Goal: Navigation & Orientation: Find specific page/section

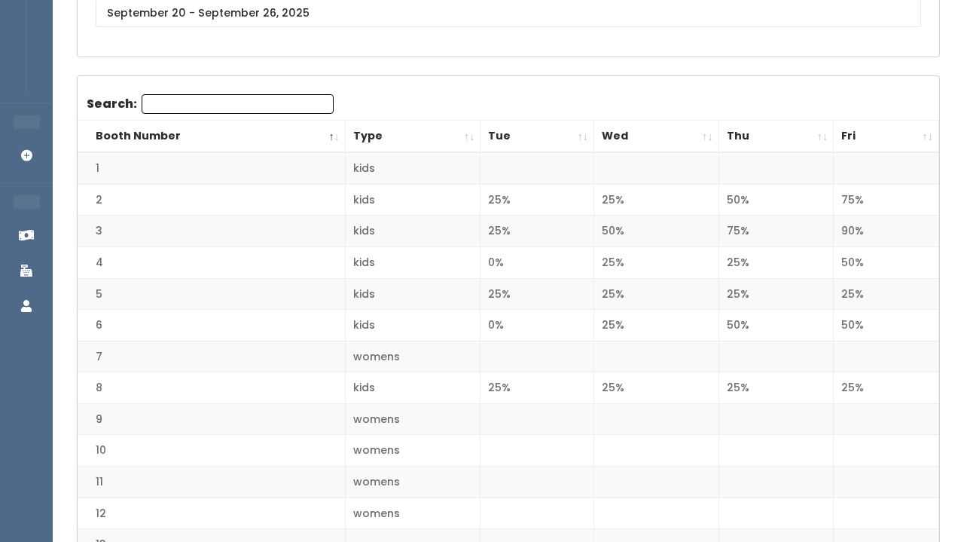
scroll to position [240, 0]
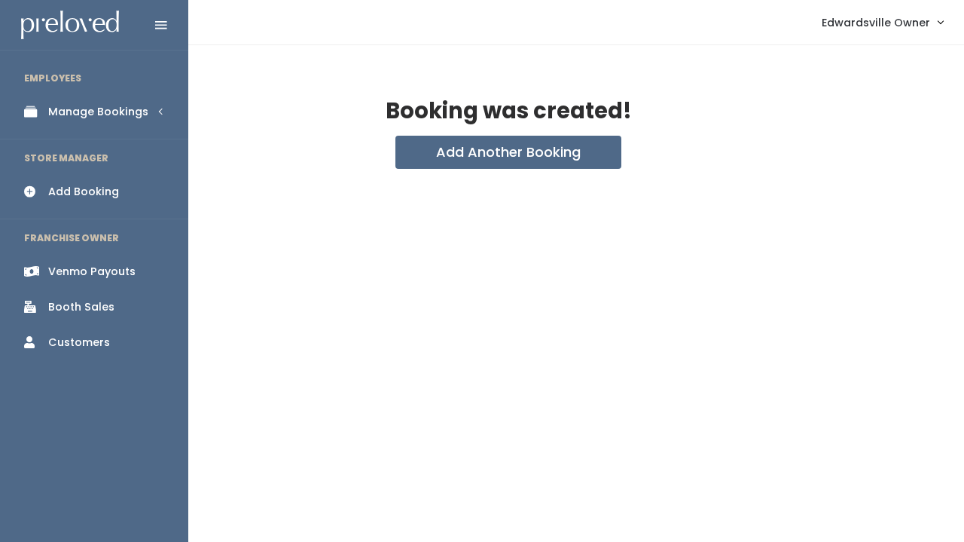
click at [101, 104] on div "Manage Bookings" at bounding box center [98, 112] width 100 height 16
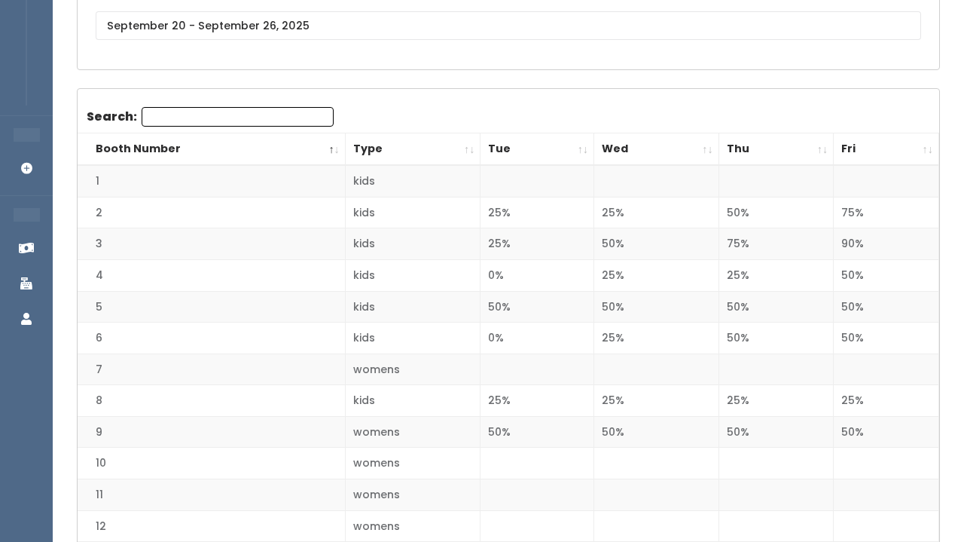
scroll to position [202, 0]
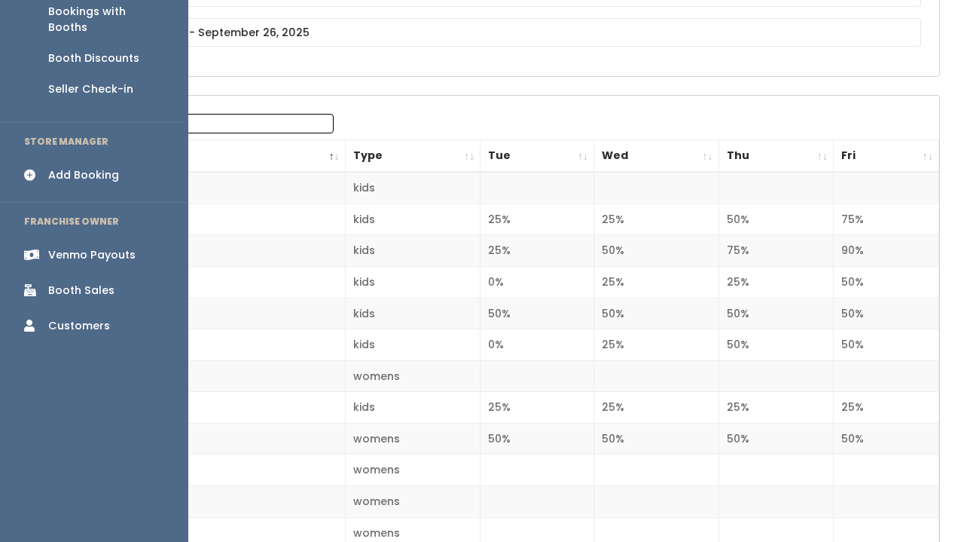
click at [87, 283] on div "Booth Sales" at bounding box center [81, 291] width 66 height 16
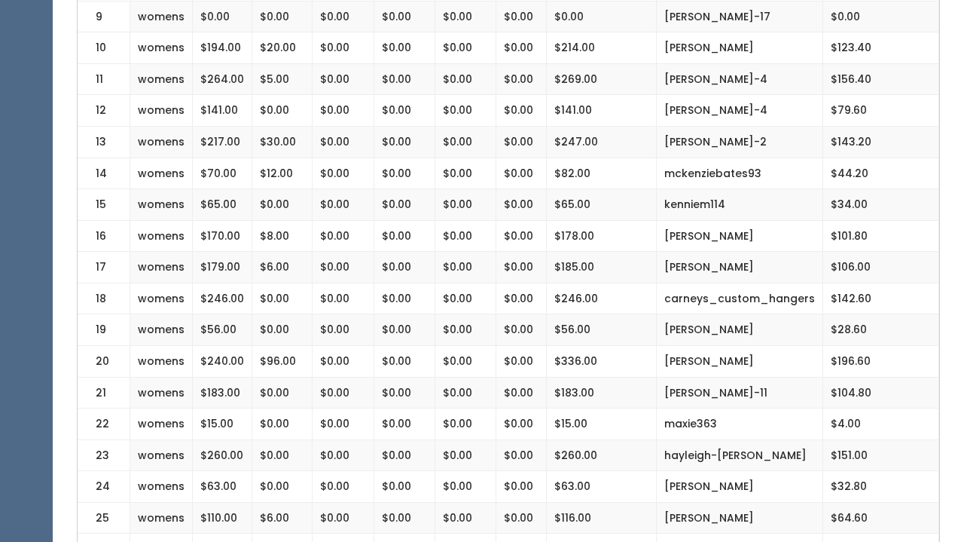
scroll to position [654, 0]
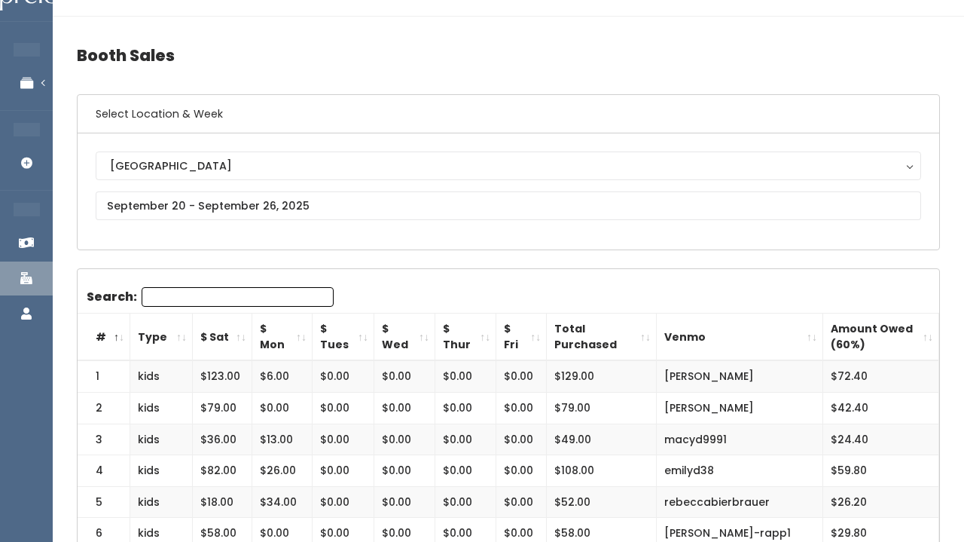
scroll to position [32, 0]
